Goal: Transaction & Acquisition: Obtain resource

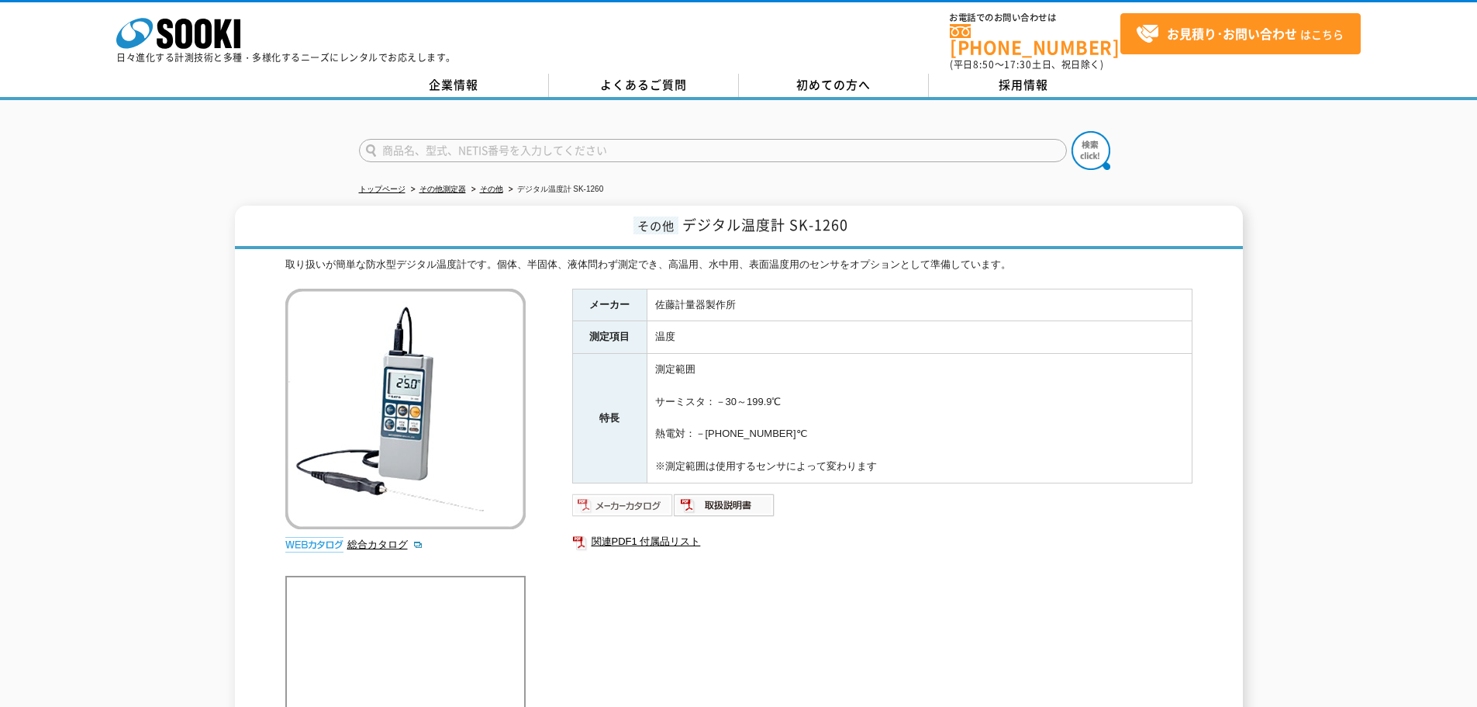
click at [619, 499] on img at bounding box center [623, 504] width 102 height 25
drag, startPoint x: 787, startPoint y: 215, endPoint x: 694, endPoint y: 208, distance: 93.3
click at [689, 214] on span "デジタル温度計 SK-1260" at bounding box center [766, 224] width 166 height 21
drag, startPoint x: 697, startPoint y: 208, endPoint x: 693, endPoint y: 216, distance: 9.0
click at [397, 185] on link "トップページ" at bounding box center [382, 189] width 47 height 9
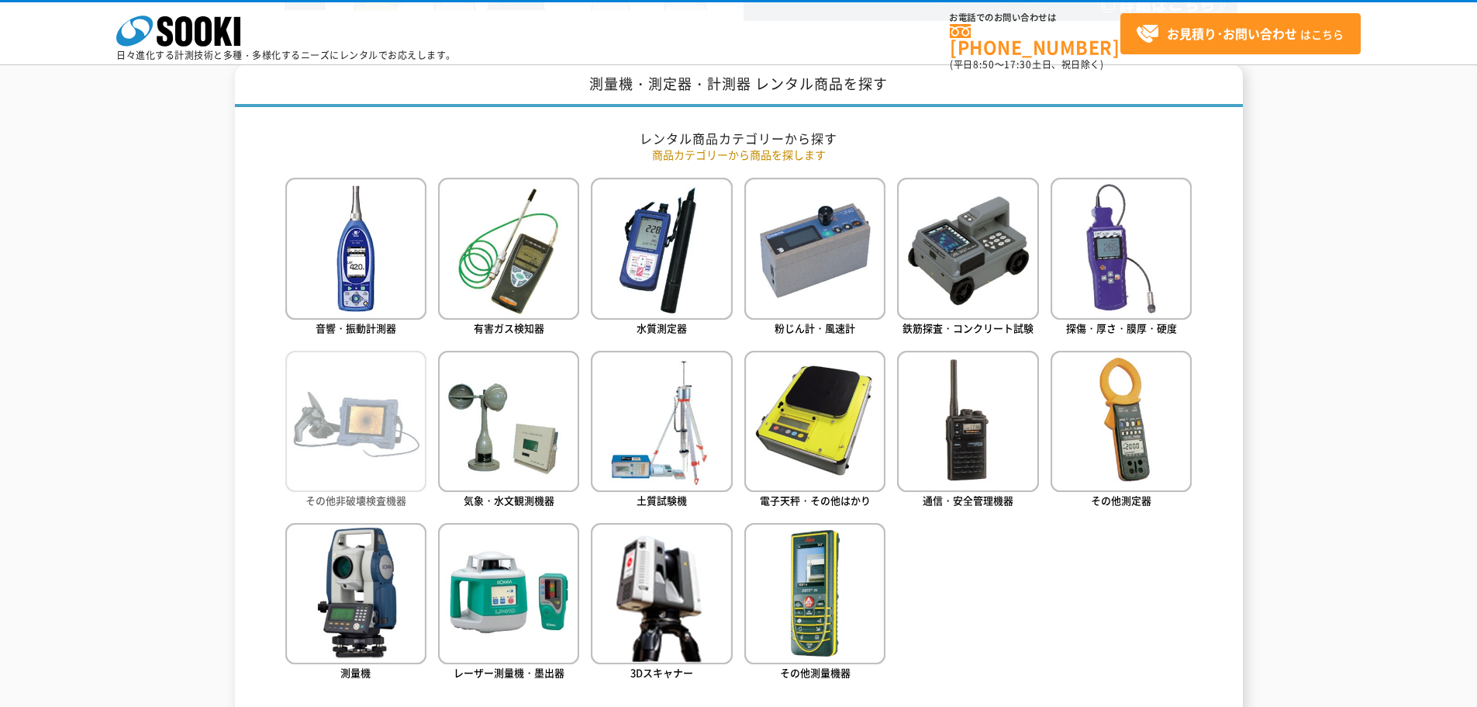
click at [401, 503] on span "その他非破壊検査機器" at bounding box center [356, 499] width 101 height 15
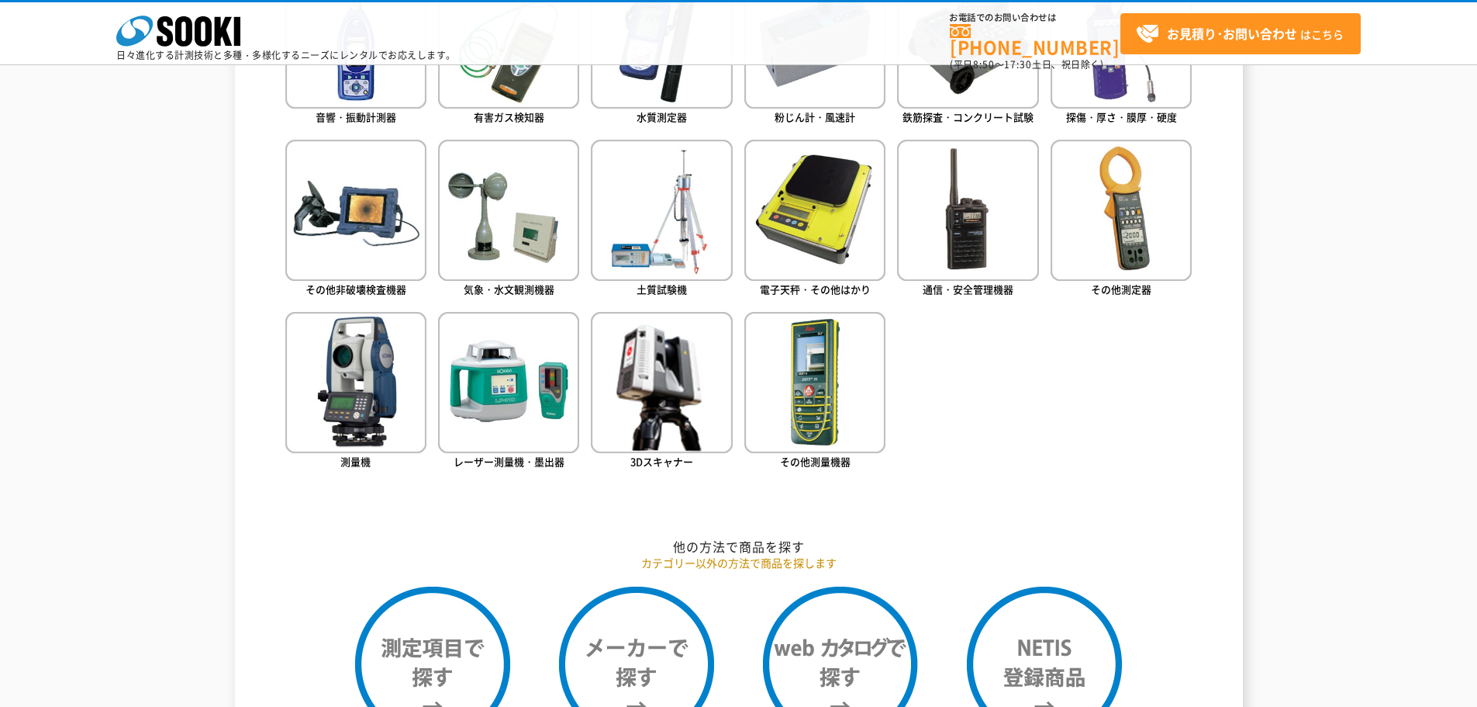
scroll to position [853, 0]
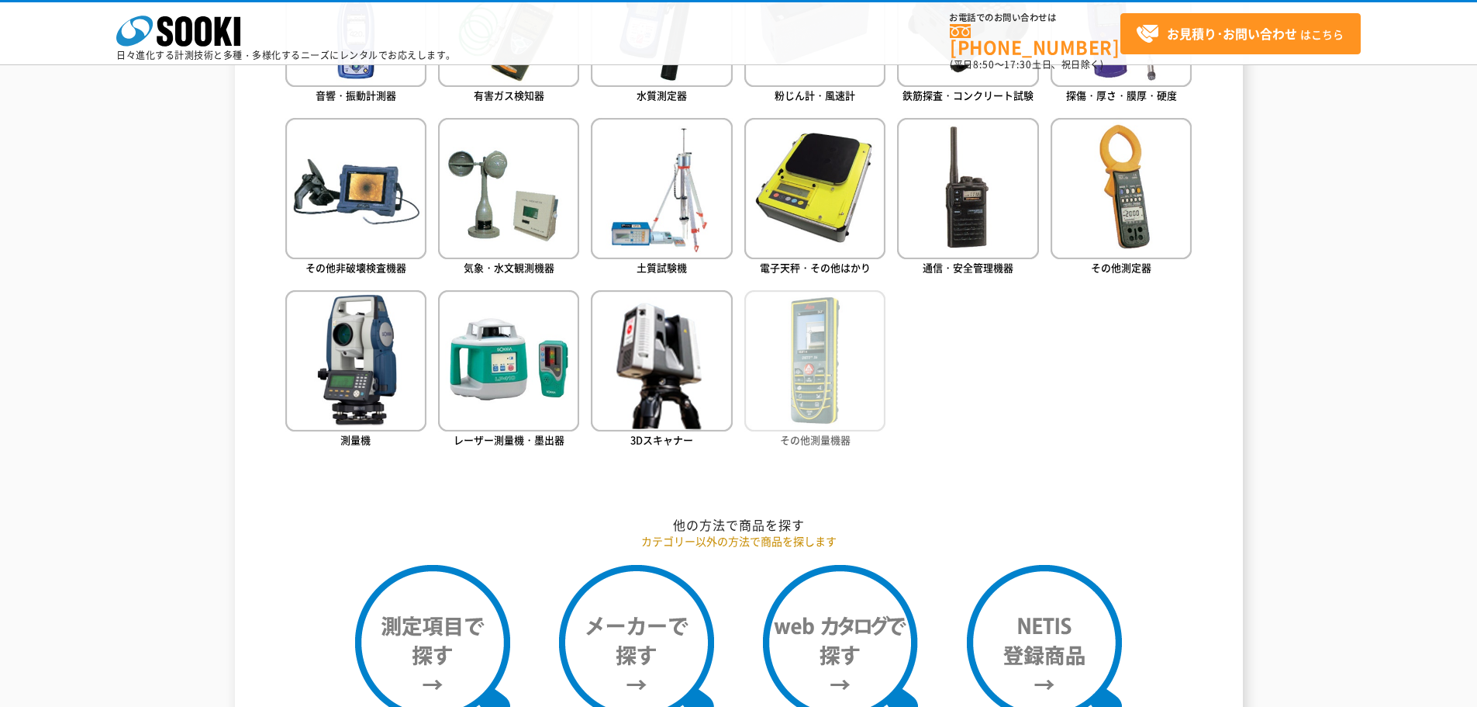
click at [815, 428] on img at bounding box center [815, 360] width 141 height 141
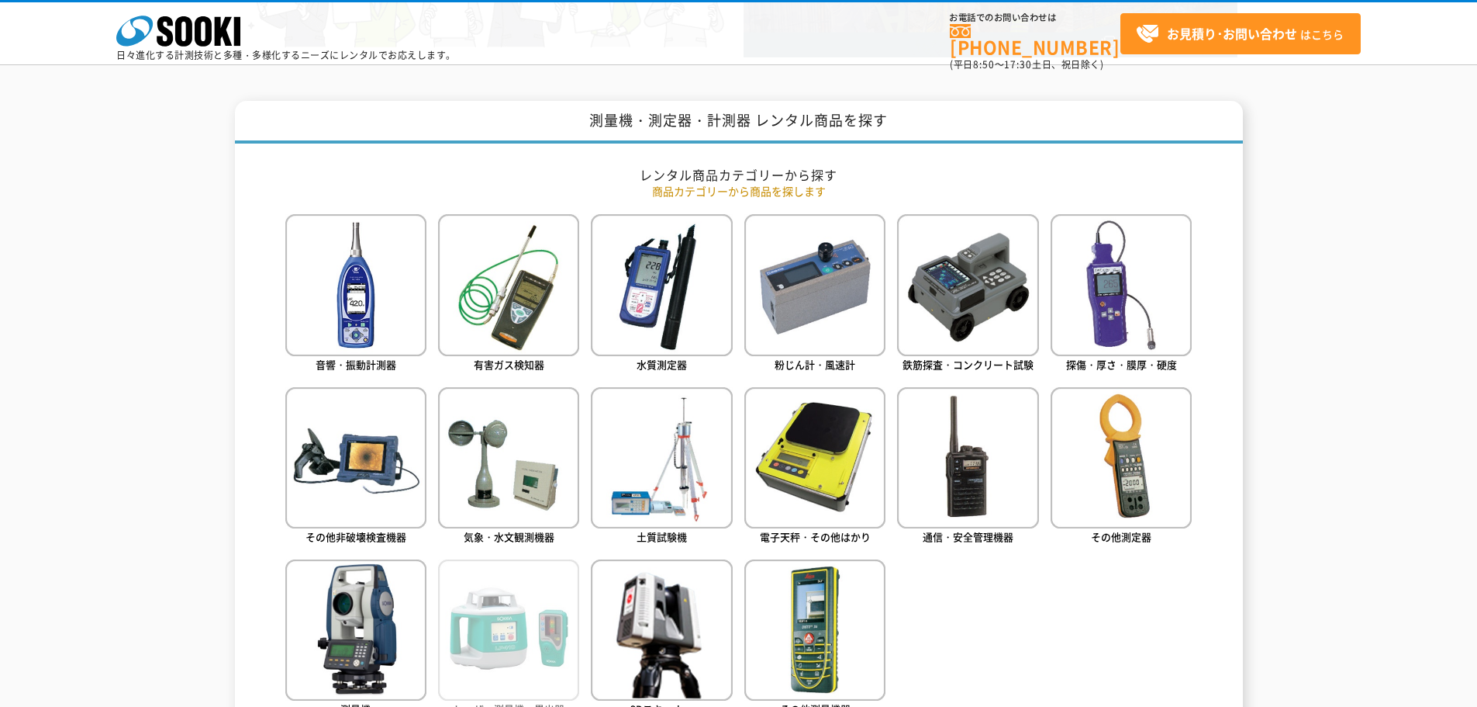
scroll to position [620, 0]
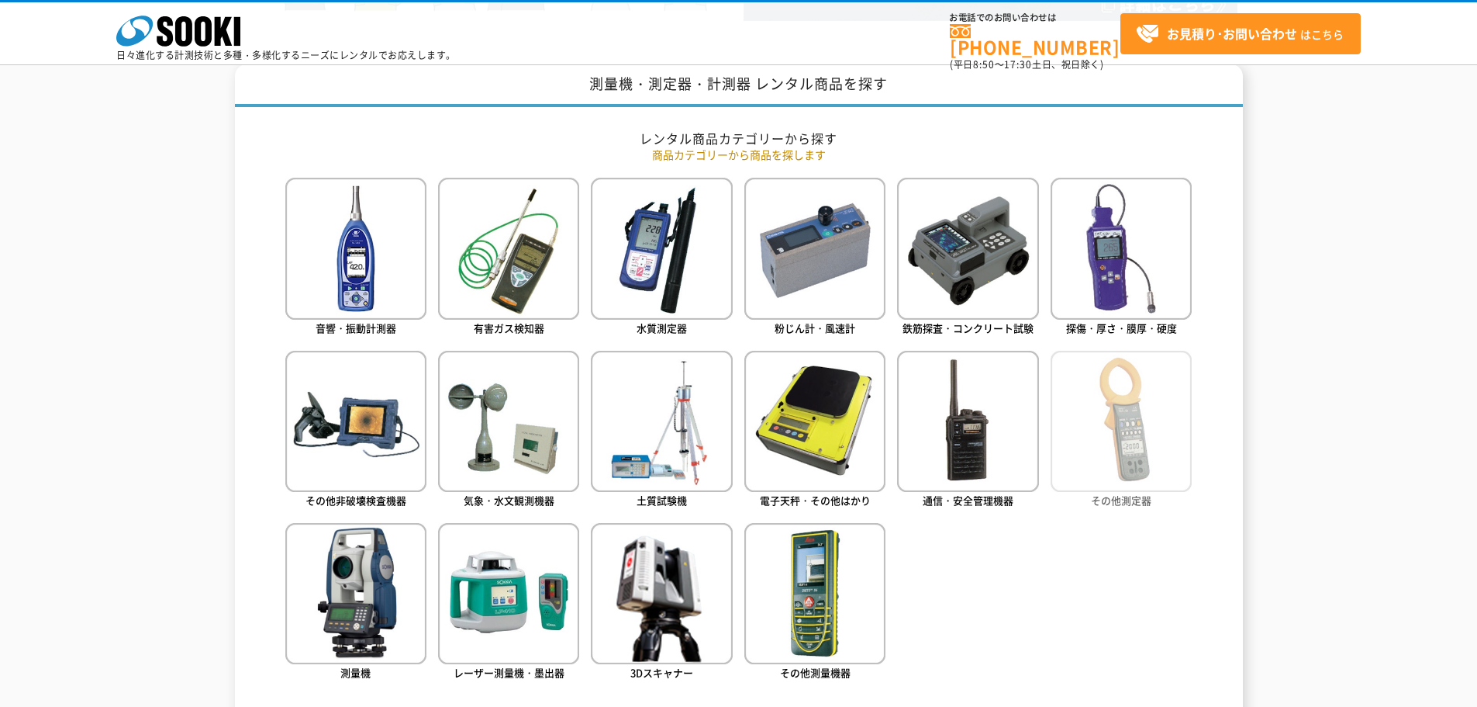
click at [1139, 479] on img at bounding box center [1121, 421] width 141 height 141
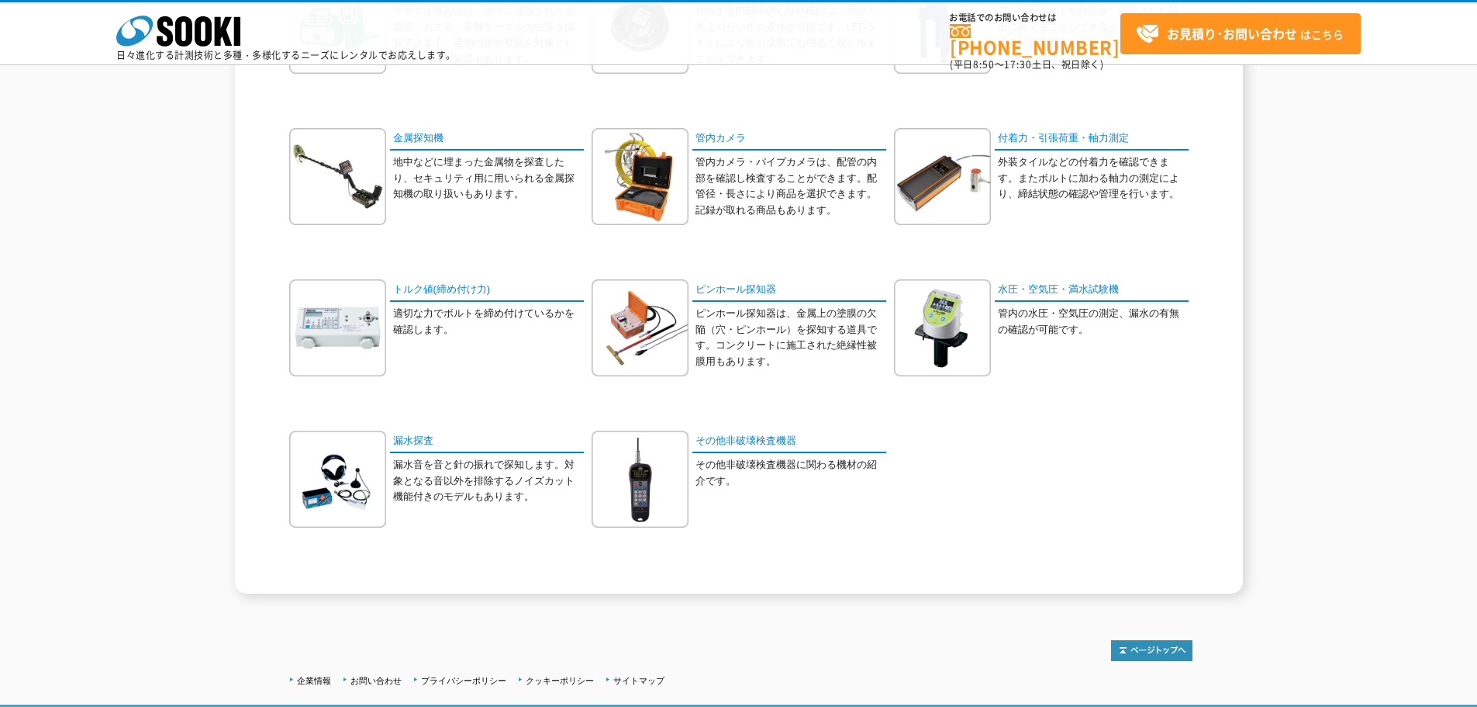
scroll to position [541, 0]
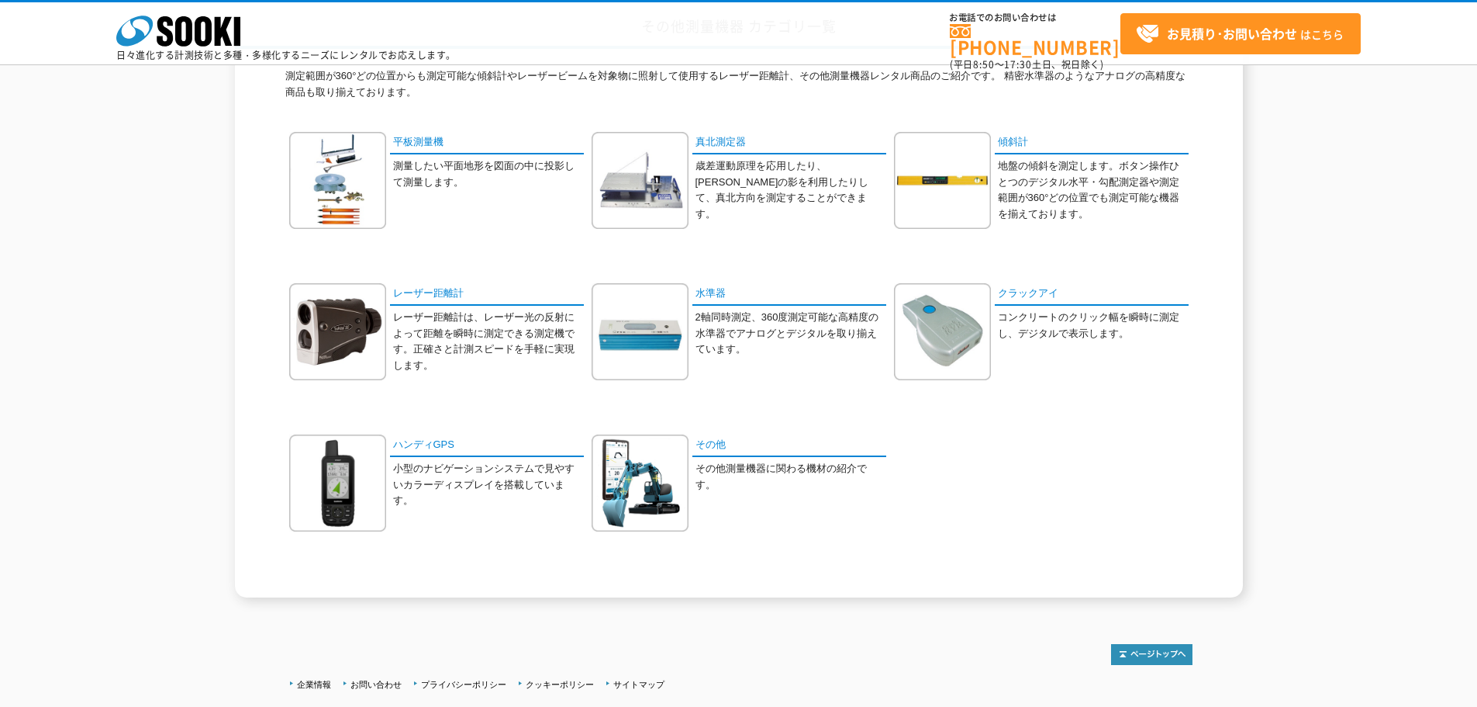
scroll to position [155, 0]
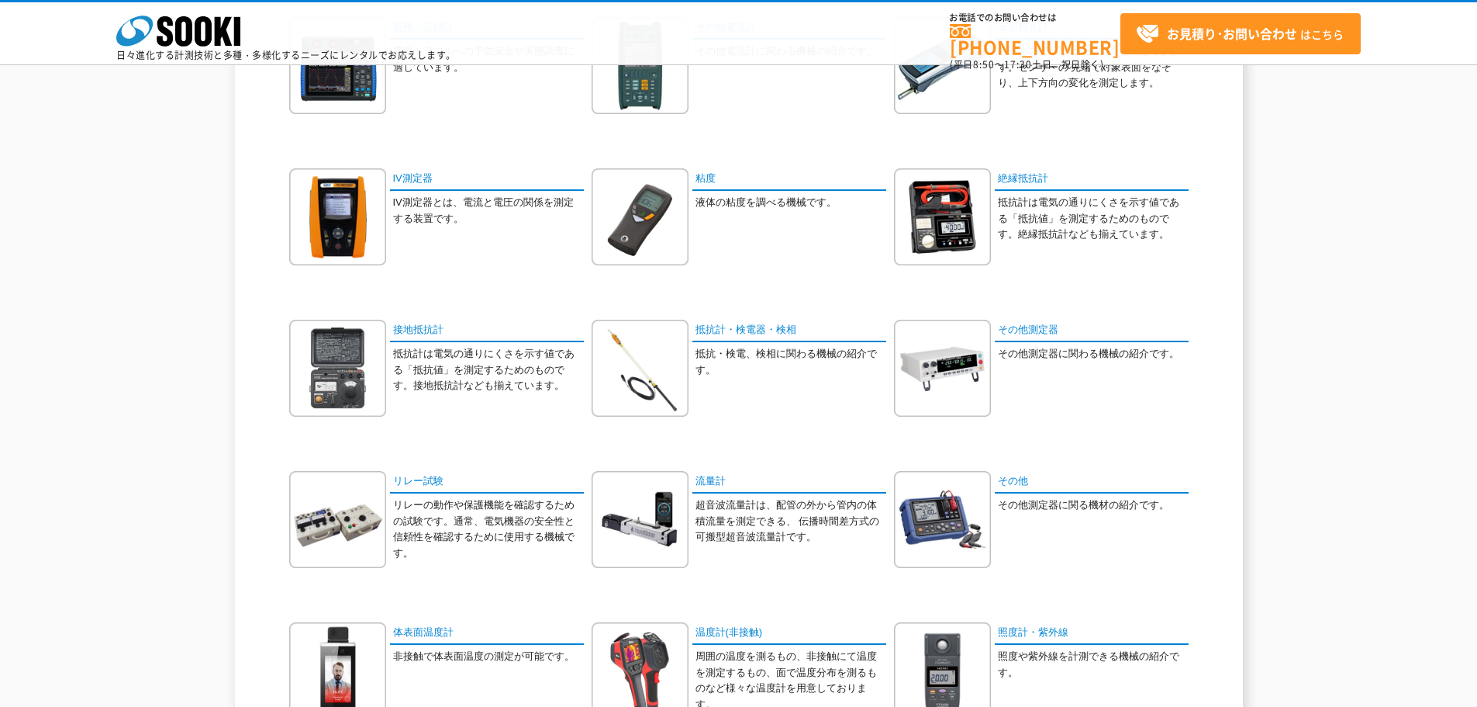
scroll to position [465, 0]
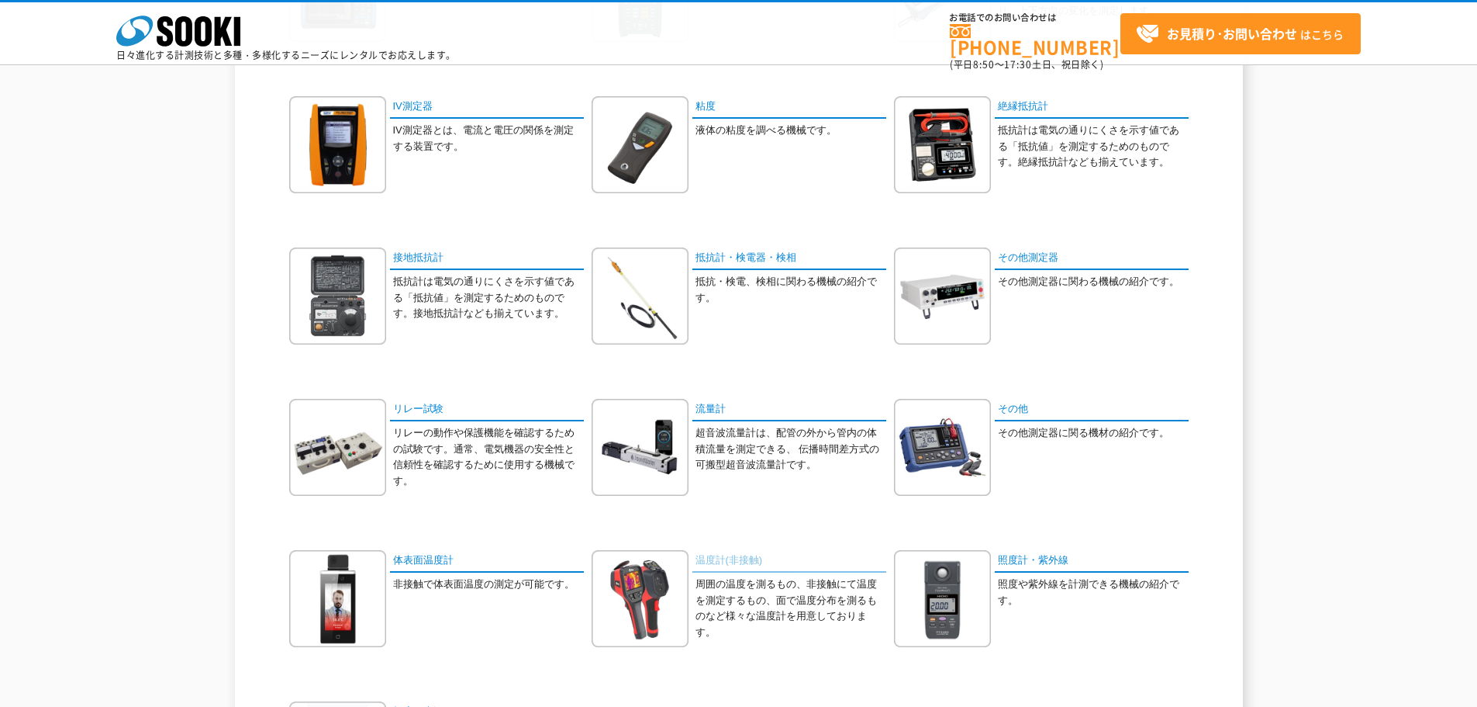
click at [736, 565] on link "温度計(非接触)" at bounding box center [790, 561] width 194 height 22
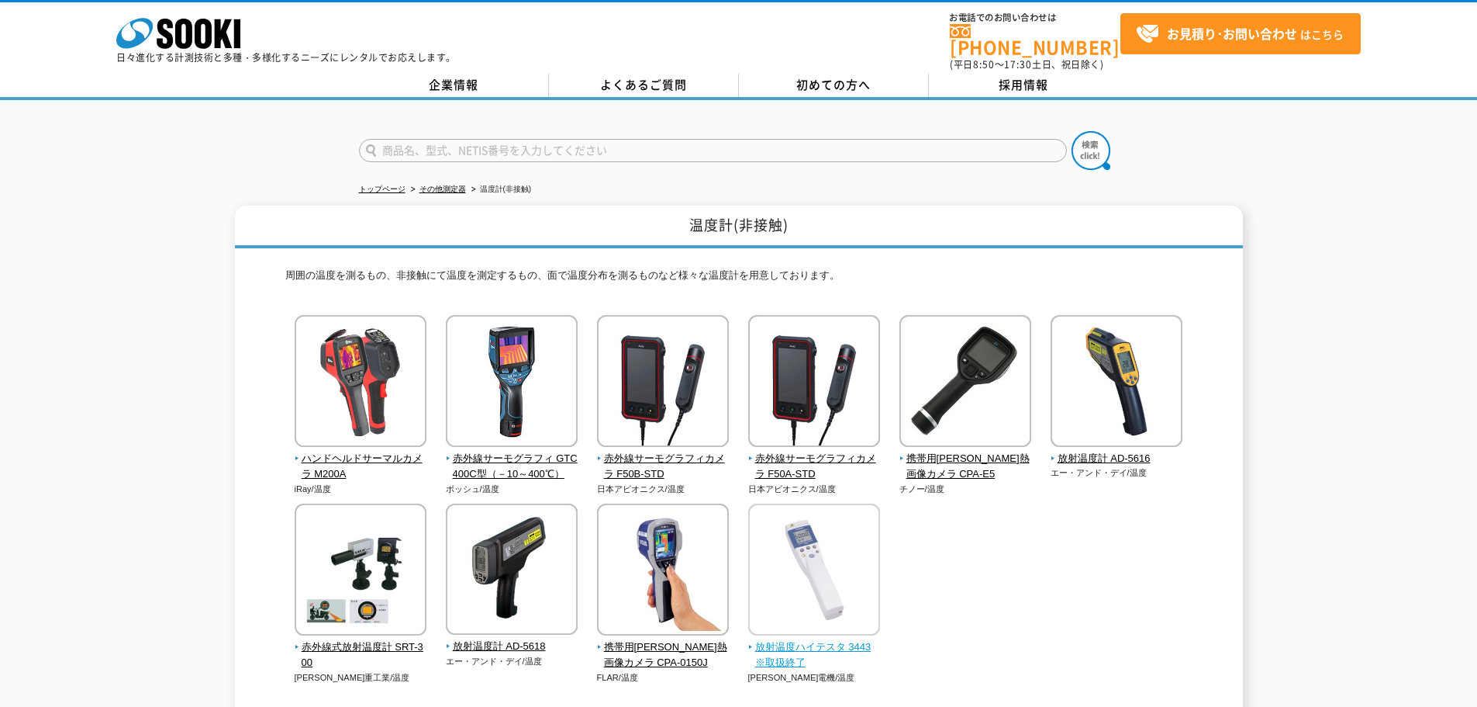
click at [855, 644] on span "放射温度ハイテスタ 3443※取扱終了" at bounding box center [814, 655] width 133 height 33
click at [1165, 438] on img at bounding box center [1117, 383] width 132 height 136
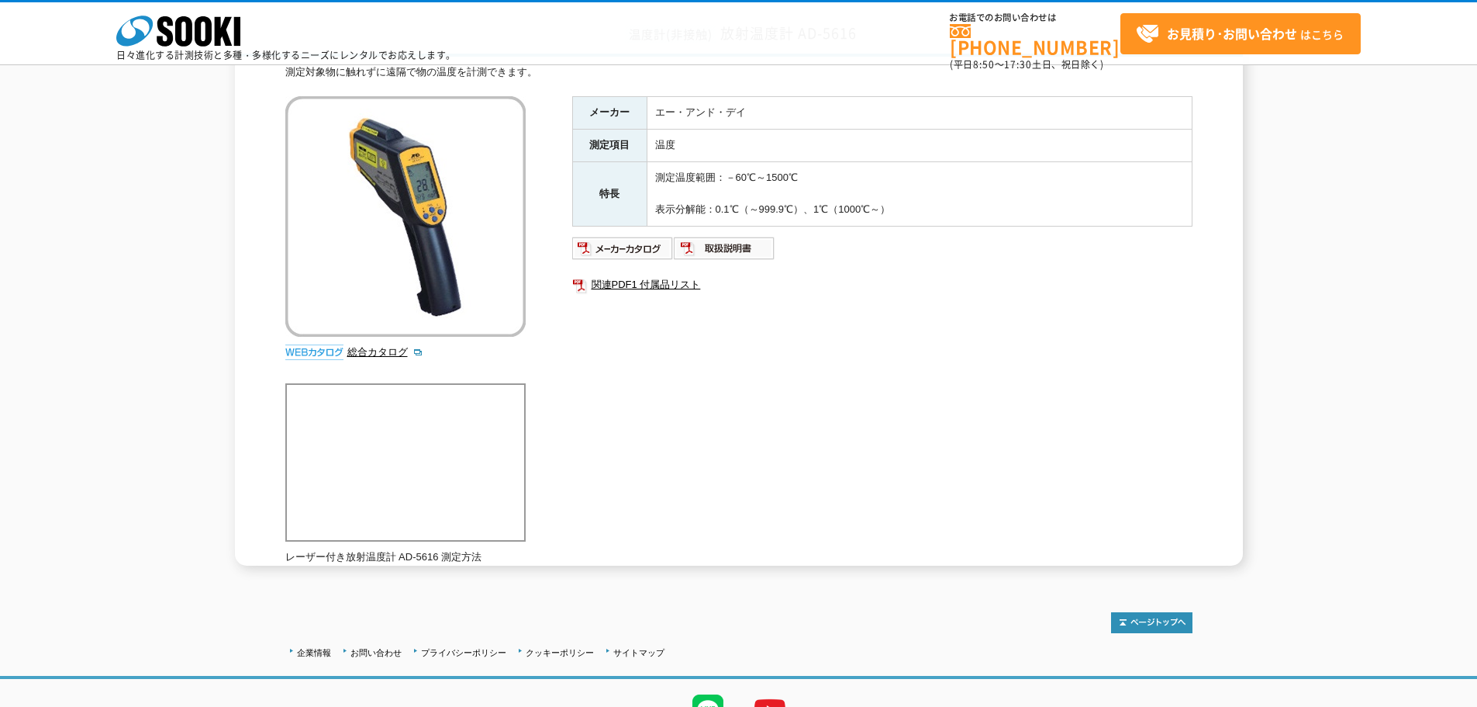
scroll to position [155, 0]
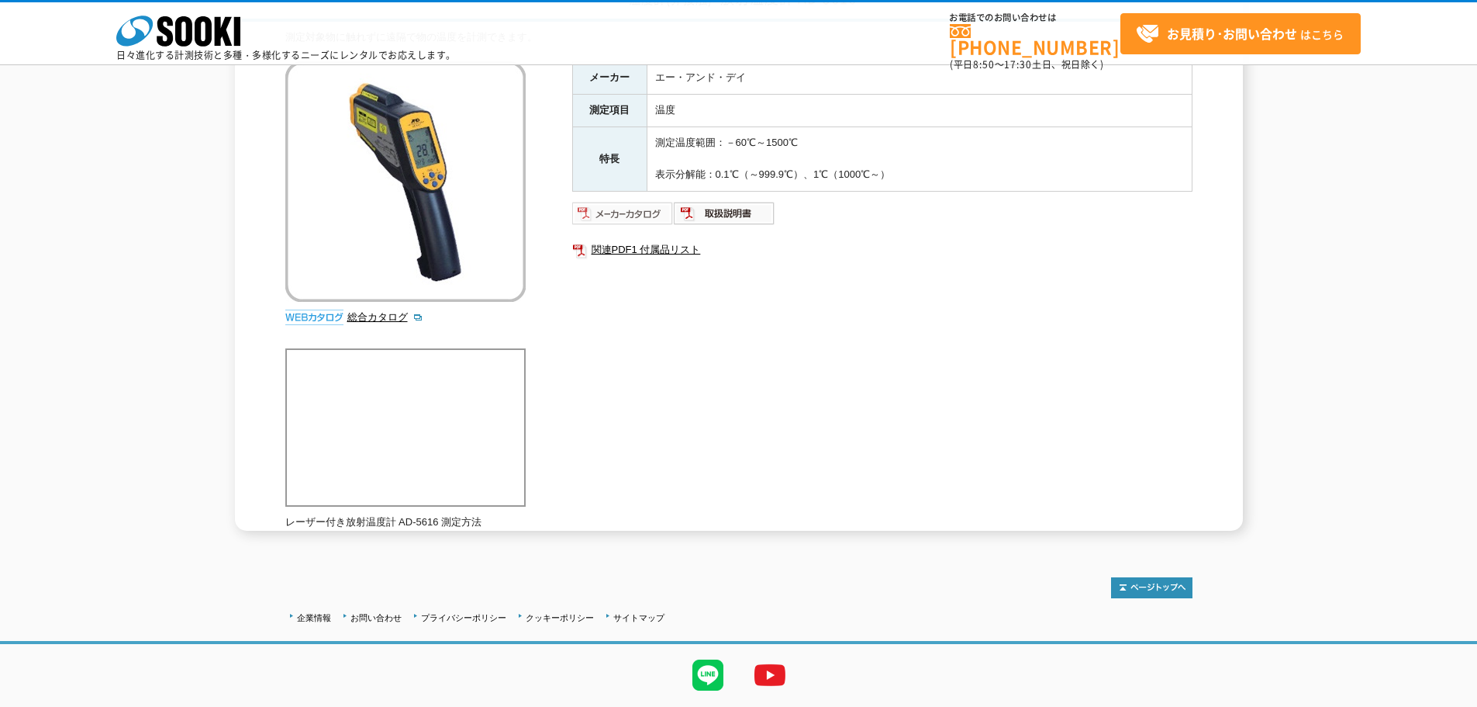
click at [647, 207] on img at bounding box center [623, 213] width 102 height 25
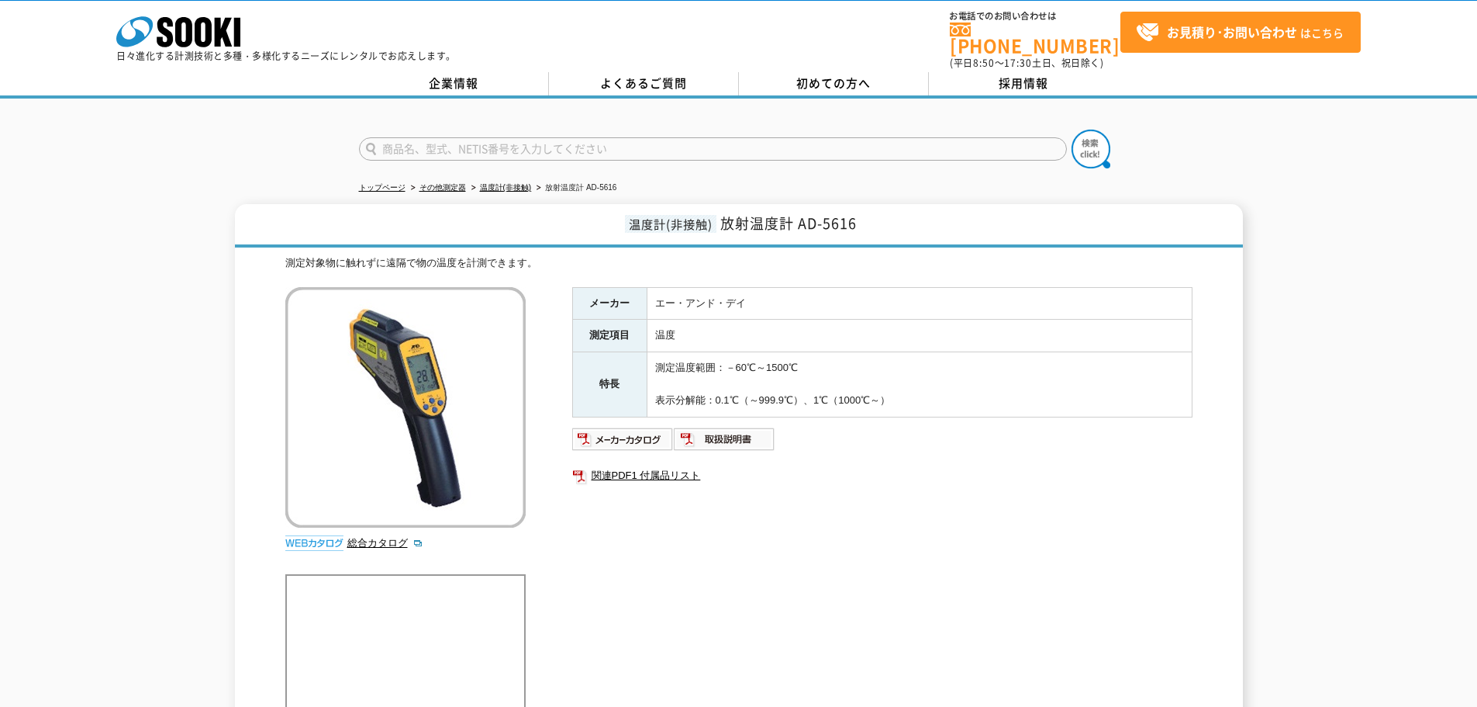
scroll to position [0, 0]
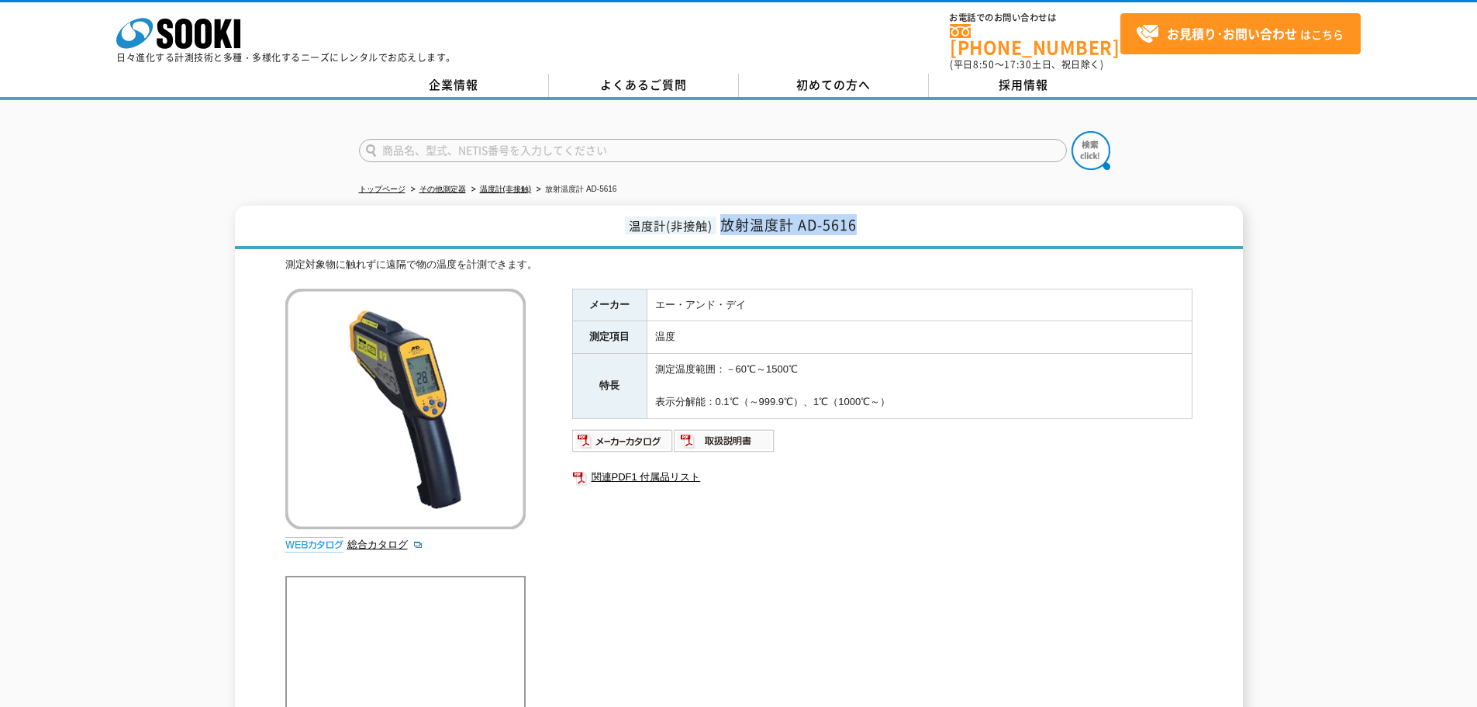
drag, startPoint x: 861, startPoint y: 223, endPoint x: 721, endPoint y: 223, distance: 140.4
click at [720, 223] on h1 "温度計(非接触) 放射温度計 AD-5616" at bounding box center [739, 227] width 1008 height 43
copy span "放射温度計 AD-5616"
click at [616, 440] on img at bounding box center [623, 440] width 102 height 25
